Goal: Complete application form

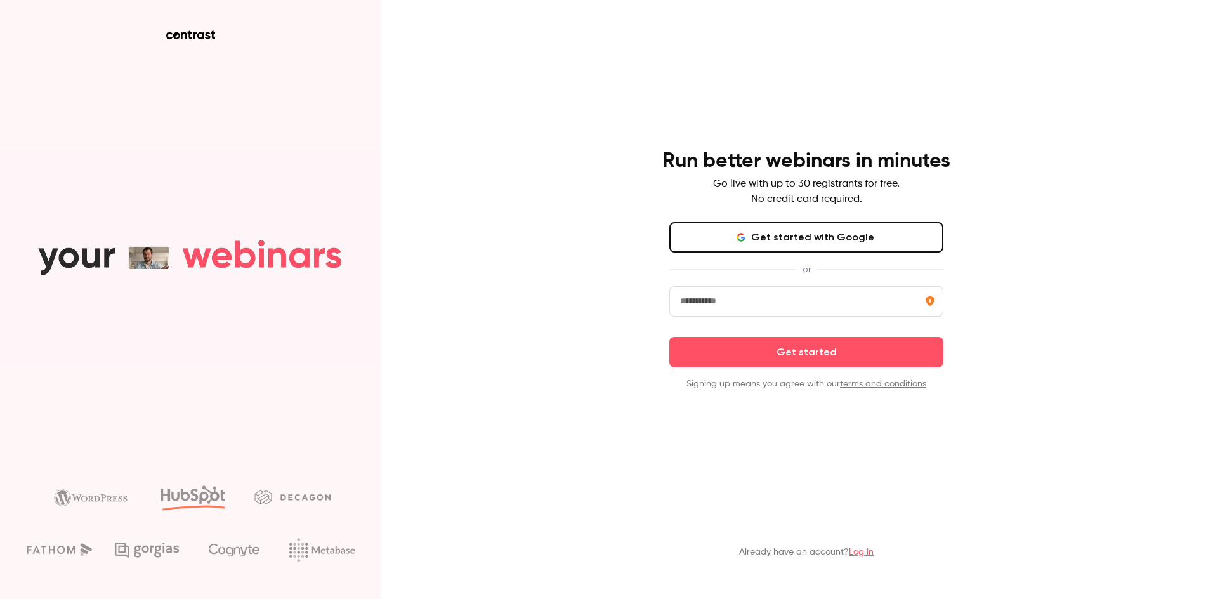
drag, startPoint x: 178, startPoint y: 35, endPoint x: 169, endPoint y: 33, distance: 8.5
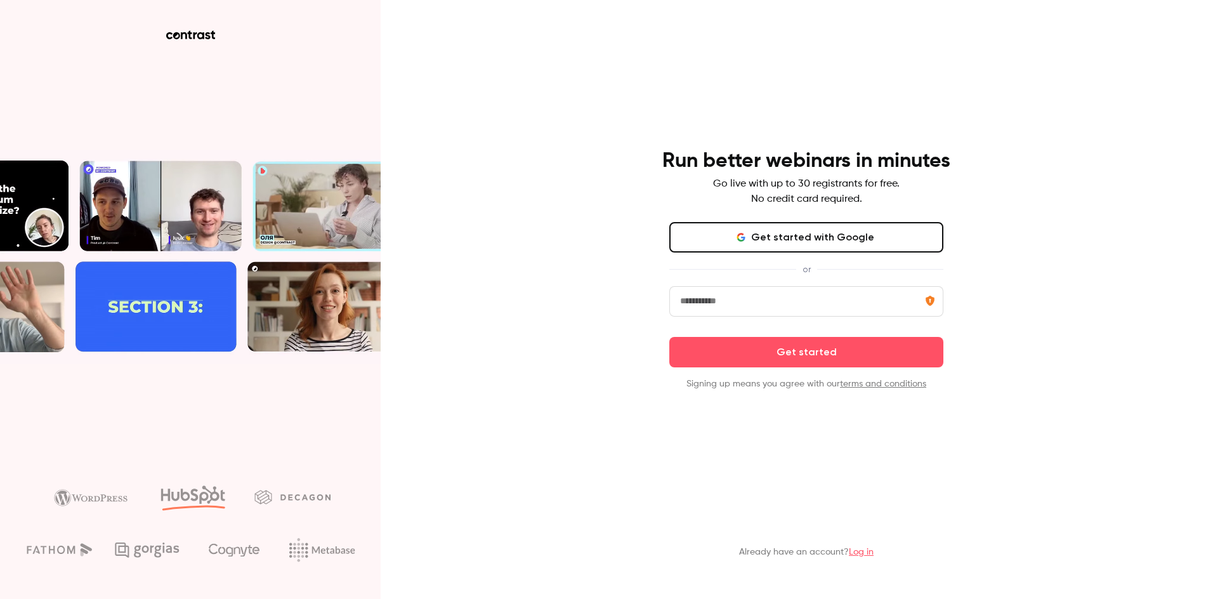
click at [176, 35] on icon at bounding box center [190, 34] width 49 height 9
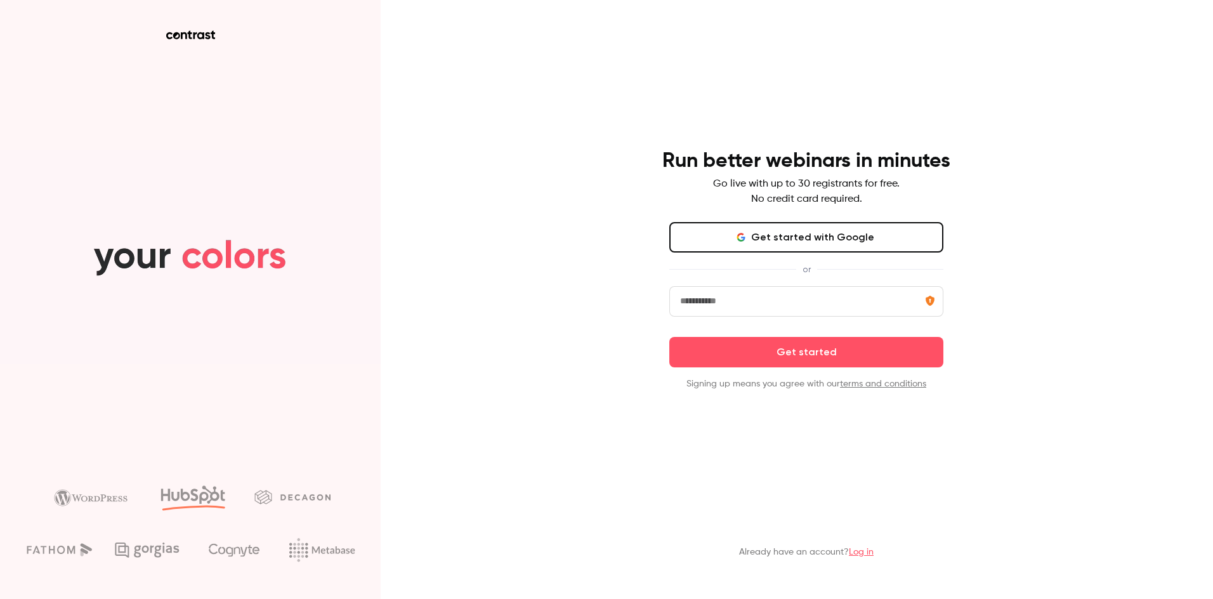
click at [190, 30] on aside at bounding box center [190, 299] width 381 height 599
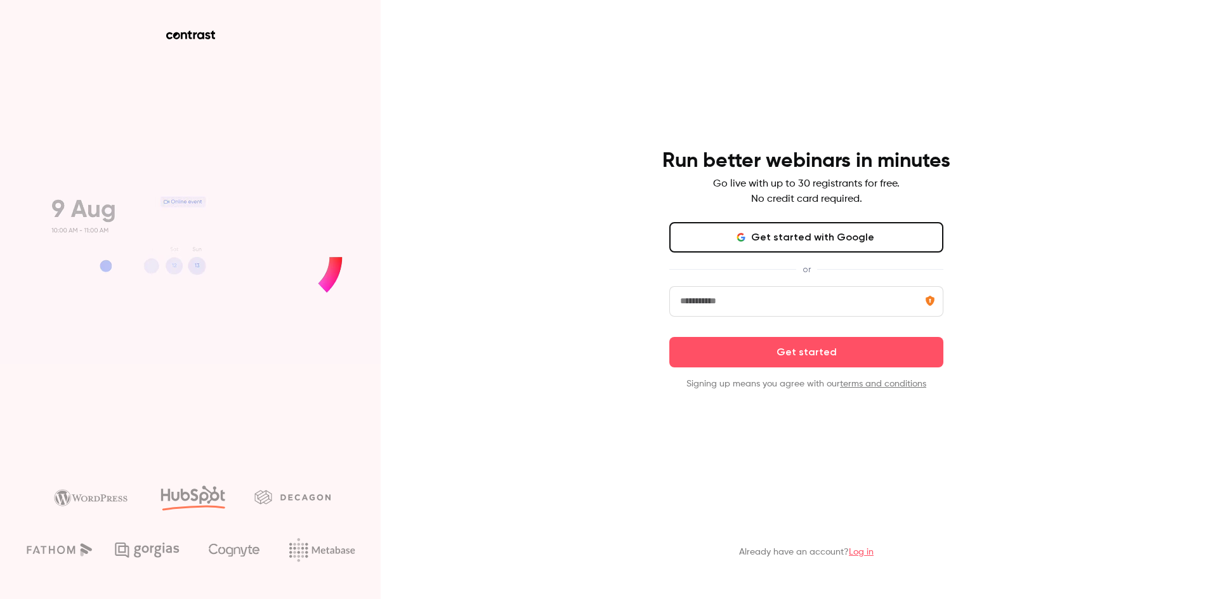
click at [825, 233] on button "Get started with Google" at bounding box center [806, 237] width 274 height 30
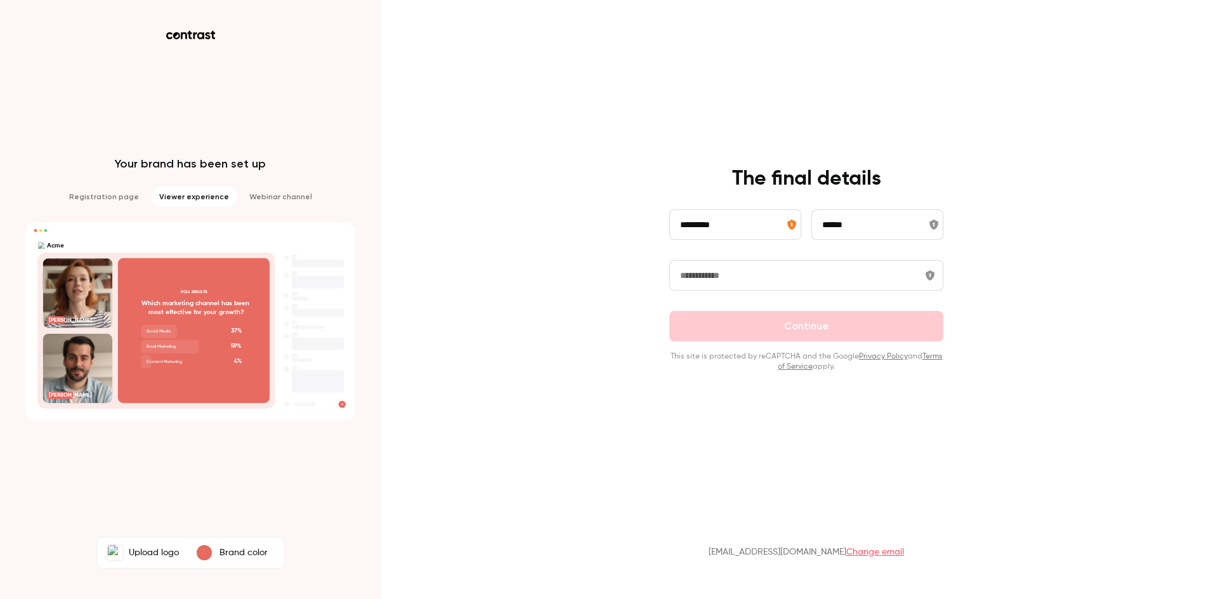
click at [773, 287] on input "text" at bounding box center [806, 275] width 274 height 30
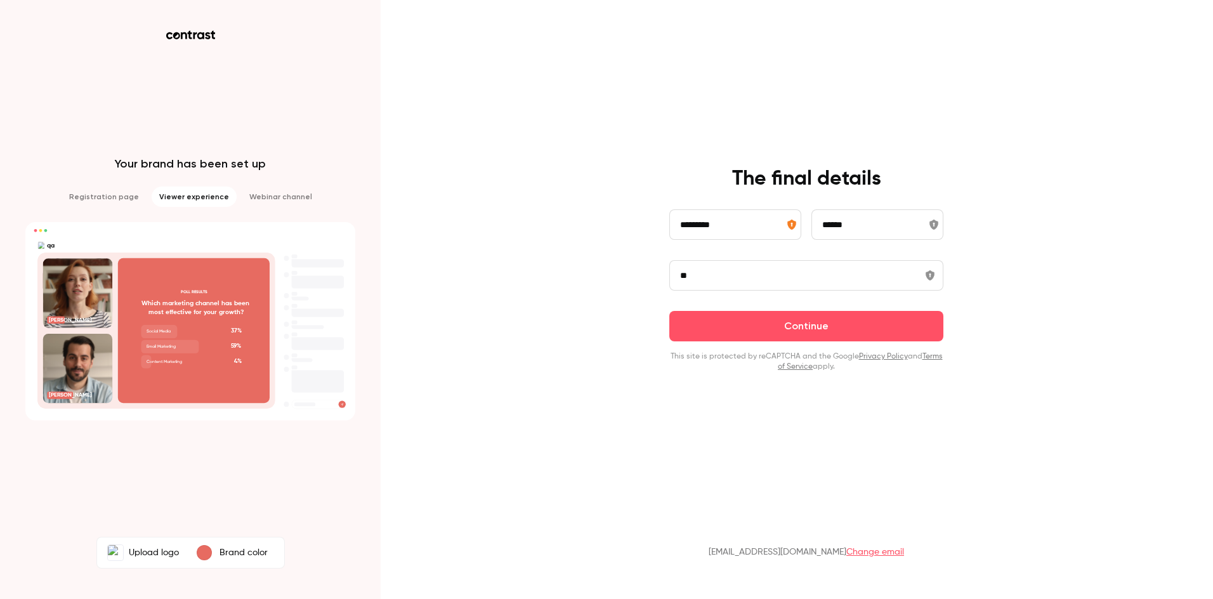
type input "*"
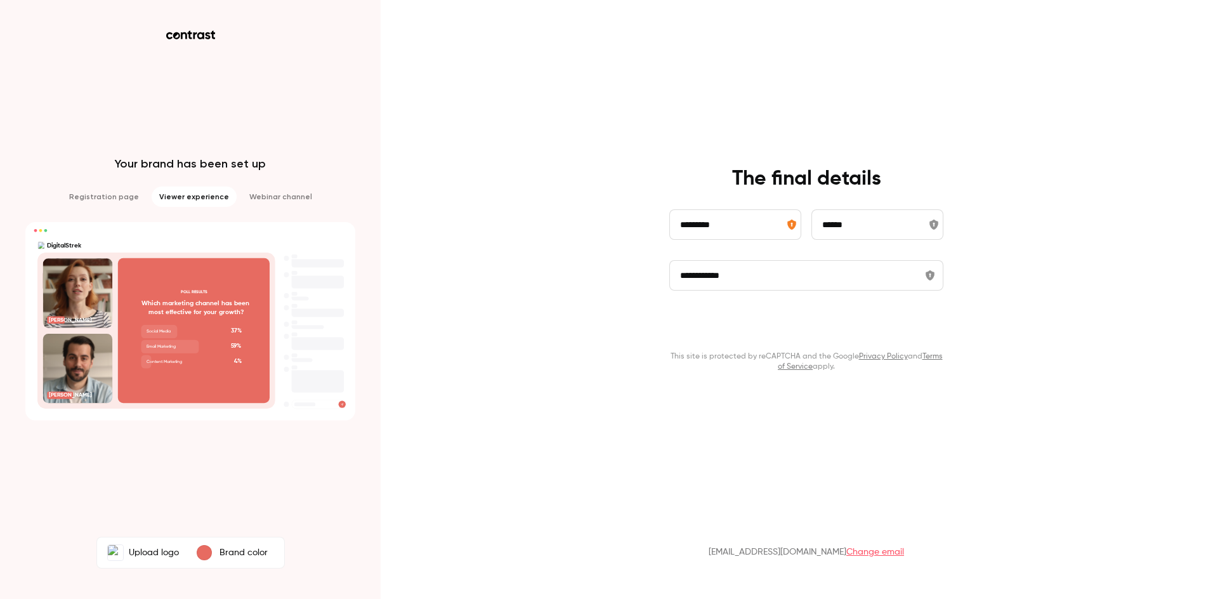
type input "**********"
drag, startPoint x: 799, startPoint y: 329, endPoint x: 787, endPoint y: 332, distance: 13.2
click at [787, 332] on button "Continue" at bounding box center [806, 326] width 274 height 30
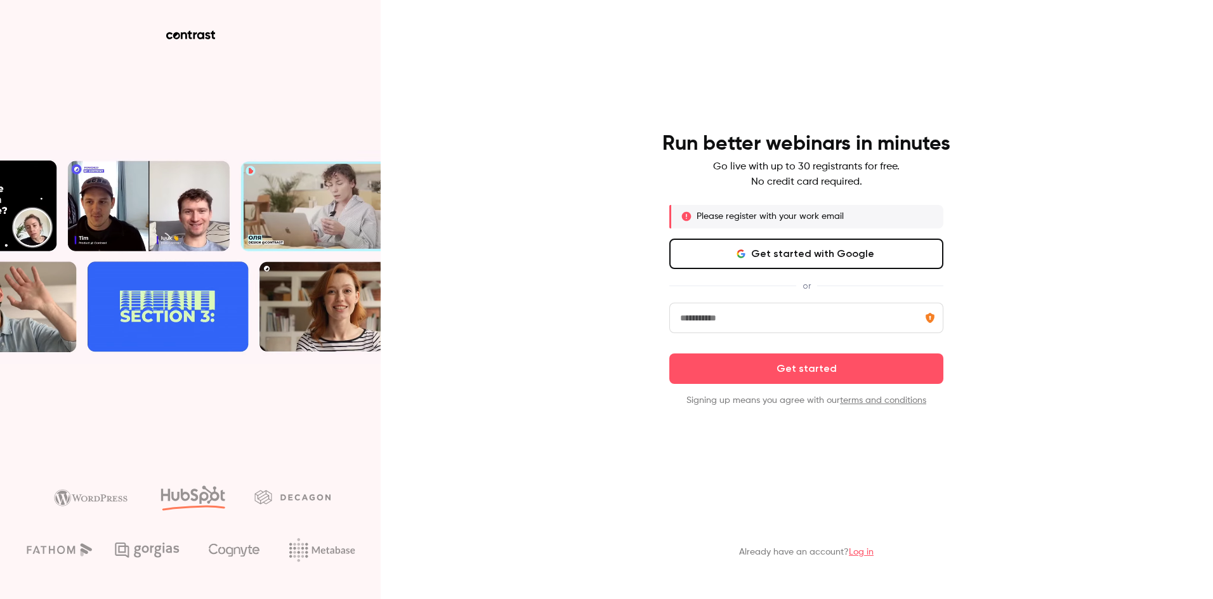
click at [792, 267] on button "Get started with Google" at bounding box center [806, 254] width 274 height 30
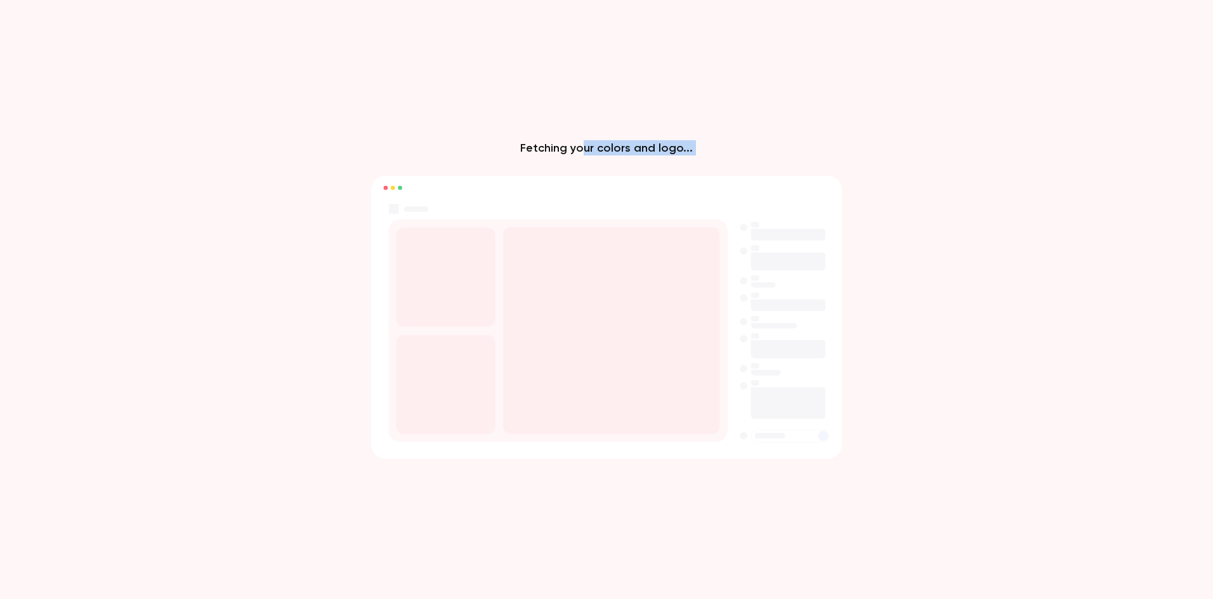
click at [577, 179] on div "Fetching your colors and logo..." at bounding box center [606, 299] width 1213 height 599
